Goal: Connect with others: Ask a question

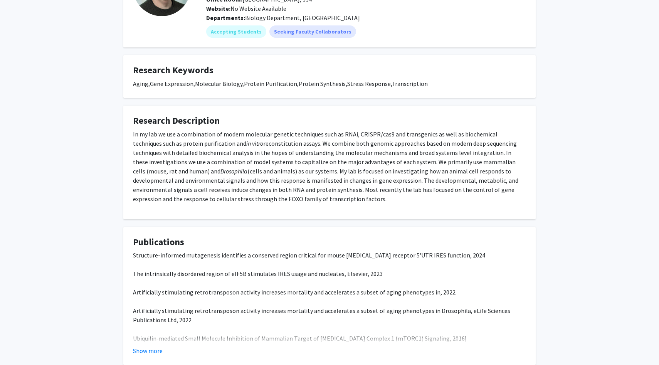
scroll to position [86, 0]
drag, startPoint x: 370, startPoint y: 185, endPoint x: 511, endPoint y: 195, distance: 141.0
click at [511, 195] on div "In my lab we use a combination of modern molecular genetic techniques such as R…" at bounding box center [329, 165] width 393 height 74
click at [247, 195] on div "In my lab we use a combination of modern molecular genetic techniques such as R…" at bounding box center [329, 165] width 393 height 74
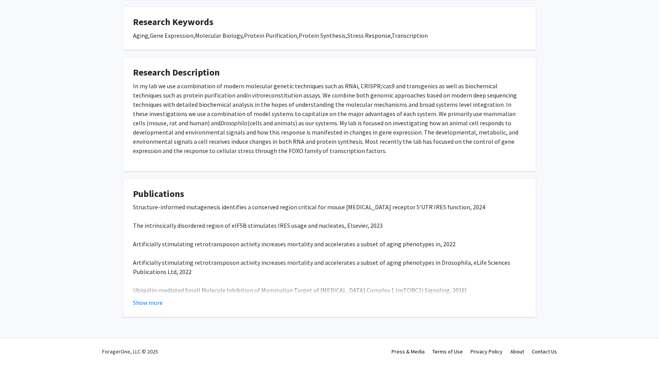
scroll to position [0, 0]
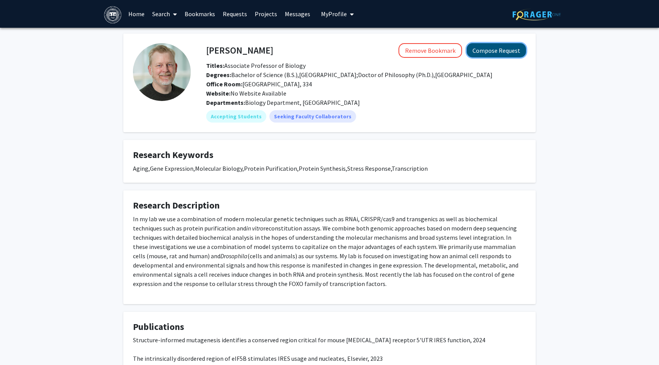
click at [503, 52] on button "Compose Request" at bounding box center [496, 50] width 59 height 14
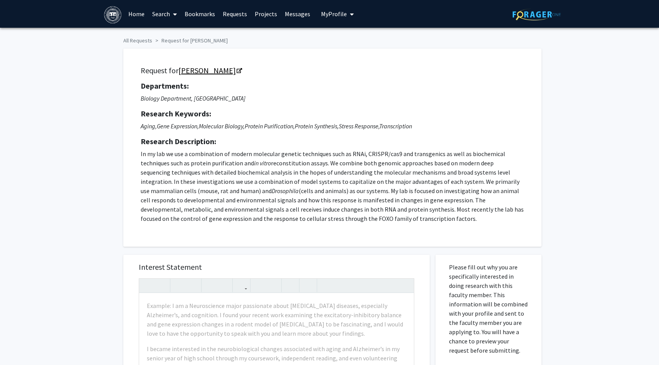
click at [218, 70] on link "[PERSON_NAME]" at bounding box center [209, 70] width 63 height 10
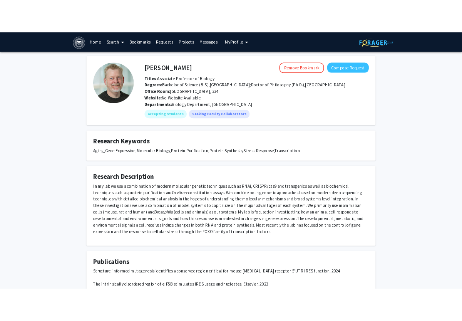
scroll to position [133, 0]
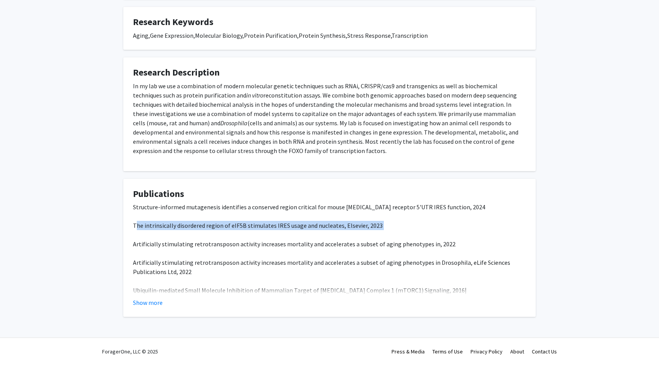
drag, startPoint x: 135, startPoint y: 227, endPoint x: 375, endPoint y: 230, distance: 240.0
click at [375, 230] on p "Structure-informed mutagenesis identifies a conserved region critical for mouse…" at bounding box center [329, 253] width 393 height 102
click at [215, 212] on p "Structure-informed mutagenesis identifies a conserved region critical for mouse…" at bounding box center [329, 253] width 393 height 102
drag, startPoint x: 133, startPoint y: 224, endPoint x: 437, endPoint y: 228, distance: 303.6
click at [437, 228] on p "Structure-informed mutagenesis identifies a conserved region critical for mouse…" at bounding box center [329, 253] width 393 height 102
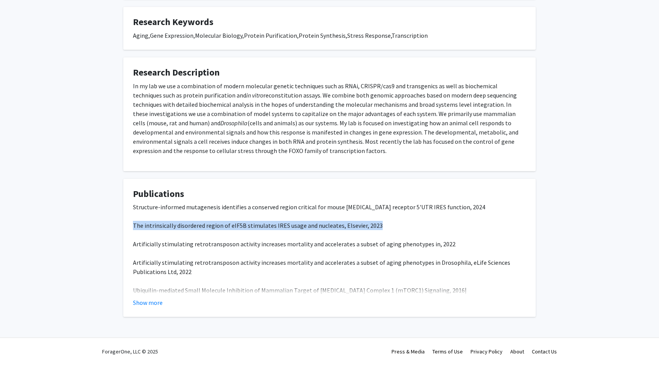
copy span "The intrinsically disordered region of eIF5B stimulates IRES usage and nucleate…"
drag, startPoint x: 134, startPoint y: 241, endPoint x: 320, endPoint y: 230, distance: 186.0
click at [320, 230] on p "Structure-informed mutagenesis identifies a conserved region critical for mouse…" at bounding box center [329, 253] width 393 height 102
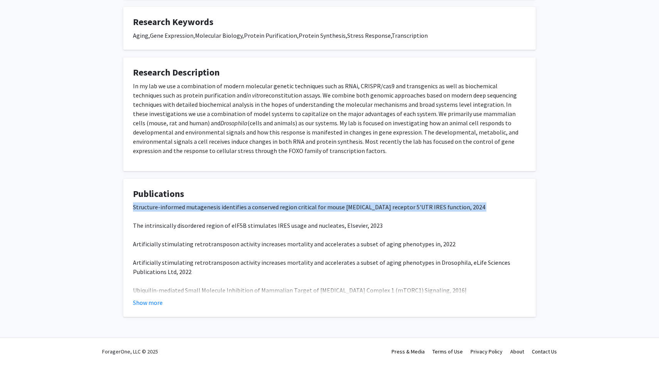
drag, startPoint x: 134, startPoint y: 207, endPoint x: 494, endPoint y: 213, distance: 360.3
click at [494, 213] on p "Structure-informed mutagenesis identifies a conserved region critical for mouse…" at bounding box center [329, 253] width 393 height 102
copy span "Structure-informed mutagenesis identifies a conserved region critical for mouse…"
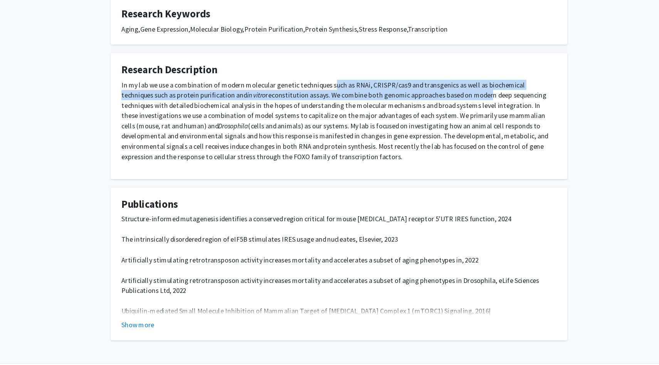
drag, startPoint x: 324, startPoint y: 85, endPoint x: 430, endPoint y: 91, distance: 106.9
click at [430, 91] on div "In my lab we use a combination of modern molecular genetic techniques such as R…" at bounding box center [329, 118] width 393 height 74
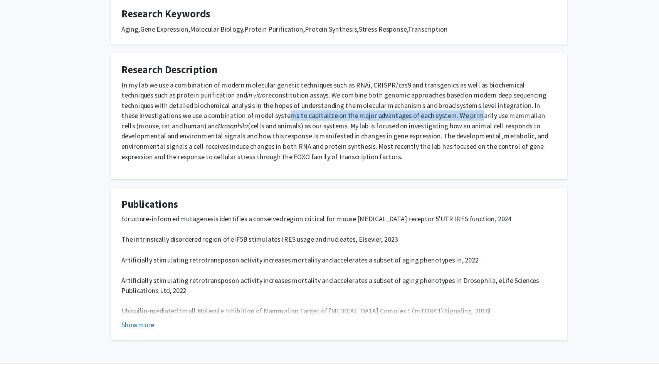
drag, startPoint x: 215, startPoint y: 115, endPoint x: 384, endPoint y: 112, distance: 168.4
click at [384, 112] on div "In my lab we use a combination of modern molecular genetic techniques such as R…" at bounding box center [329, 118] width 393 height 74
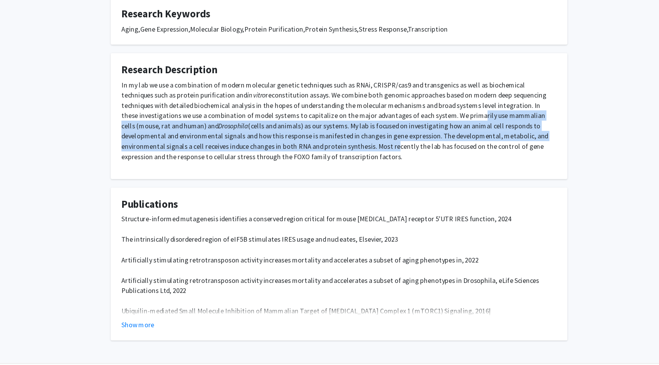
drag, startPoint x: 385, startPoint y: 112, endPoint x: 279, endPoint y: 145, distance: 110.6
click at [279, 145] on div "In my lab we use a combination of modern molecular genetic techniques such as R…" at bounding box center [329, 118] width 393 height 74
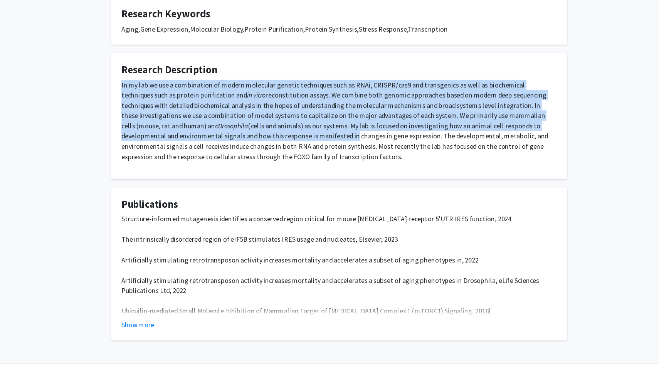
drag, startPoint x: 133, startPoint y: 86, endPoint x: 246, endPoint y: 133, distance: 122.8
click at [247, 133] on div "In my lab we use a combination of modern molecular genetic techniques such as R…" at bounding box center [329, 118] width 393 height 74
drag, startPoint x: 131, startPoint y: 72, endPoint x: 257, endPoint y: 150, distance: 148.1
click at [257, 150] on fg-card "Research Description In my lab we use a combination of modern molecular genetic…" at bounding box center [329, 114] width 412 height 114
copy fg-card "Research Description In my lab we use a combination of modern molecular genetic…"
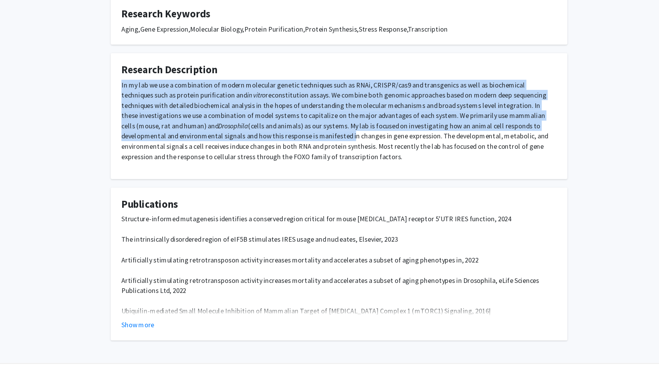
click at [173, 110] on div "In my lab we use a combination of modern molecular genetic techniques such as R…" at bounding box center [329, 118] width 393 height 74
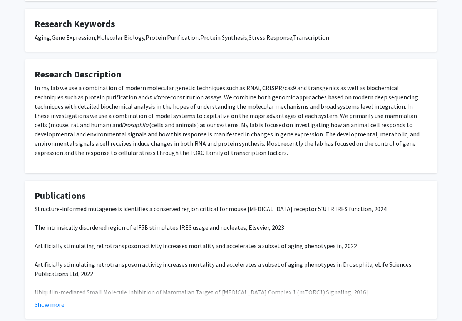
scroll to position [177, 0]
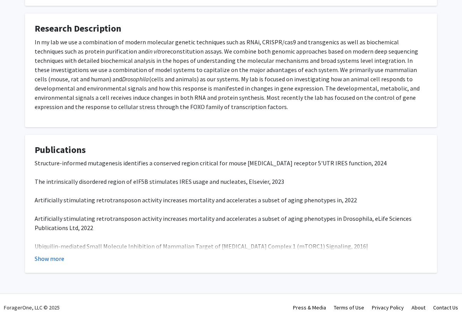
click at [48, 258] on button "Show more" at bounding box center [50, 258] width 30 height 9
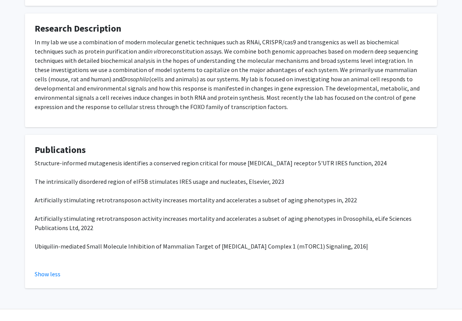
click at [213, 208] on p "Structure-informed mutagenesis identifies a conserved region critical for mouse…" at bounding box center [231, 209] width 393 height 102
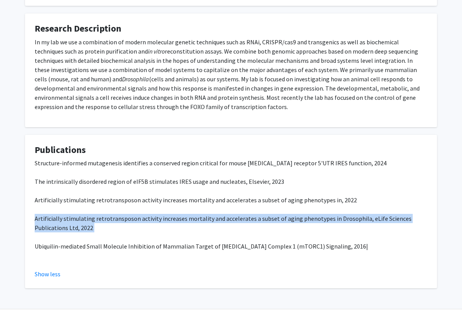
drag, startPoint x: 35, startPoint y: 218, endPoint x: 84, endPoint y: 235, distance: 52.6
click at [84, 235] on p "Structure-informed mutagenesis identifies a conserved region critical for mouse…" at bounding box center [231, 209] width 393 height 102
copy span "Artificially stimulating retrotransposon activity increases mortality and accel…"
